Goal: Transaction & Acquisition: Purchase product/service

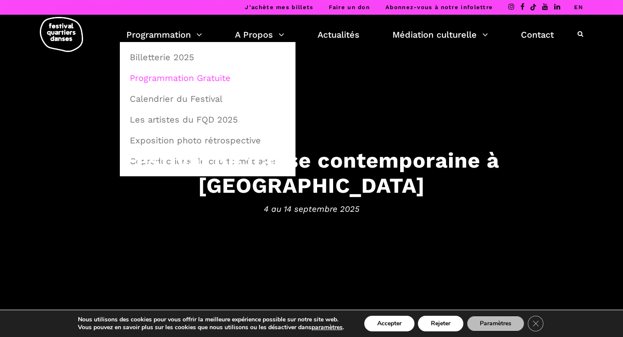
click at [172, 81] on link "Programmation Gratuite" at bounding box center [208, 78] width 166 height 20
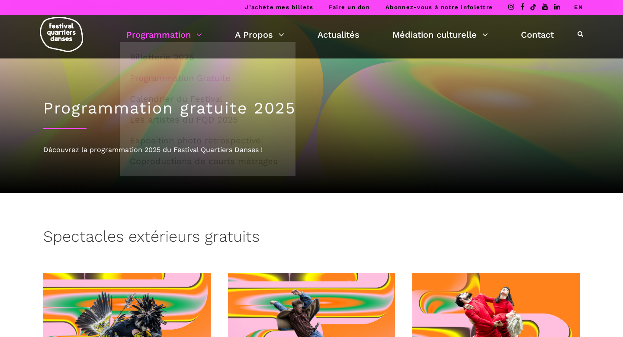
click at [169, 40] on link "Programmation" at bounding box center [164, 34] width 76 height 15
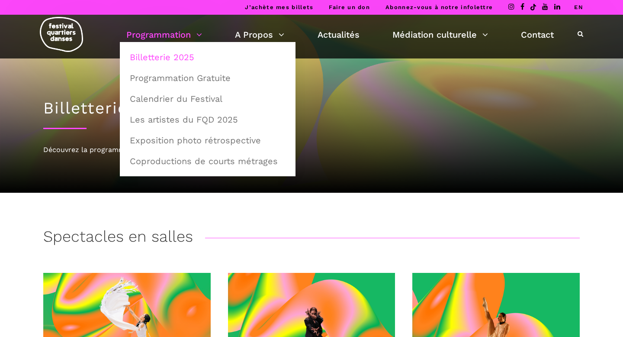
click at [174, 57] on link "Billetterie 2025" at bounding box center [208, 57] width 166 height 20
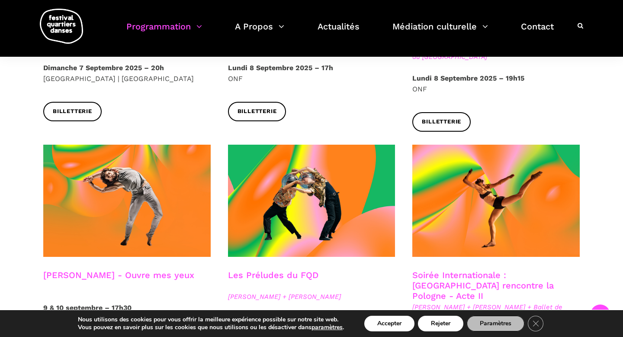
scroll to position [690, 0]
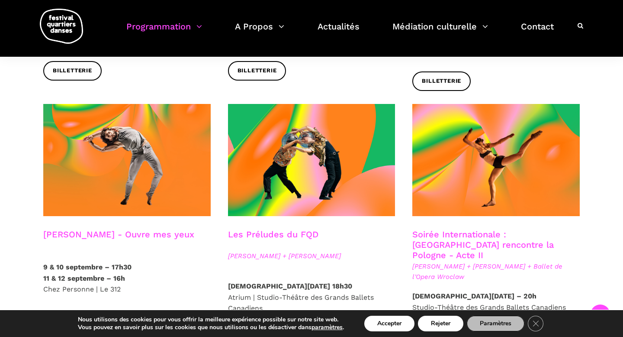
click at [115, 229] on link "Charles-Alexis Desgagnés - Ouvre mes yeux" at bounding box center [118, 234] width 151 height 10
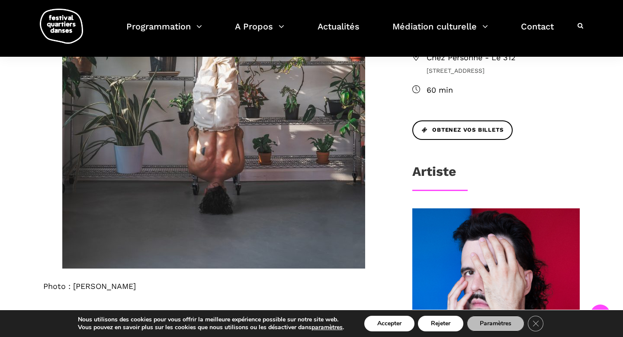
scroll to position [351, 0]
click at [454, 116] on div "Mardi 9, mercredi 10 septembre 17h30 Jeudi 11, vendredi 12 septembre 16h Chez P…" at bounding box center [496, 54] width 185 height 134
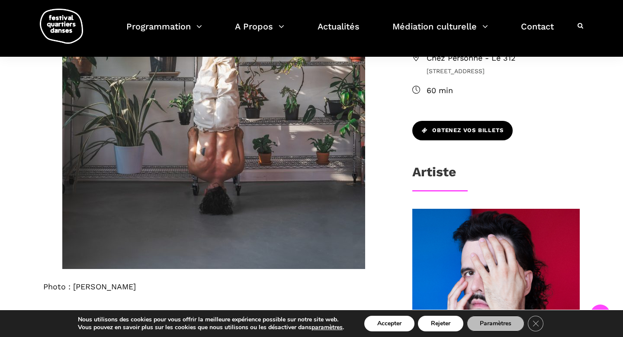
click at [454, 129] on span "Obtenez vos billets" at bounding box center [462, 130] width 81 height 9
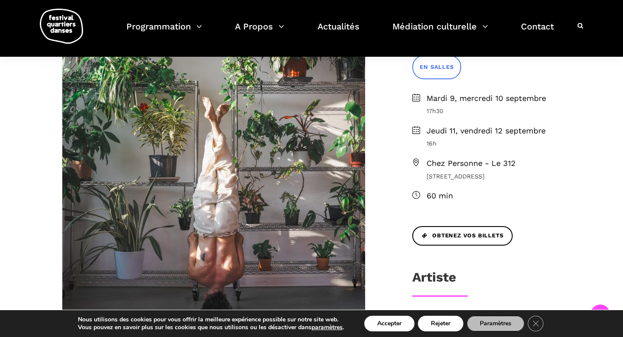
scroll to position [235, 0]
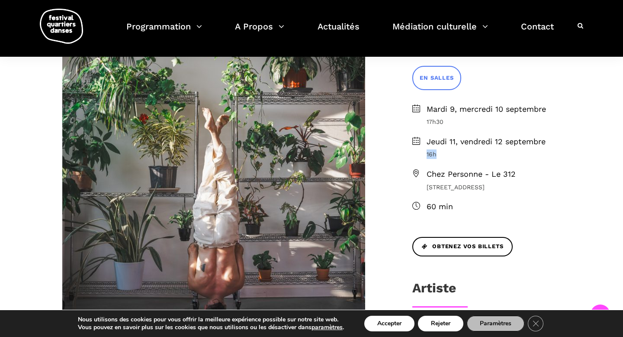
drag, startPoint x: 442, startPoint y: 154, endPoint x: 425, endPoint y: 154, distance: 16.5
click at [425, 154] on li "Jeudi 11, vendredi 12 septembre 16h" at bounding box center [497, 147] width 168 height 24
click at [514, 176] on span "Chez Personne - Le 312" at bounding box center [503, 174] width 153 height 13
click at [463, 254] on link "Obtenez vos billets" at bounding box center [463, 246] width 100 height 19
